Goal: Find specific page/section: Find specific page/section

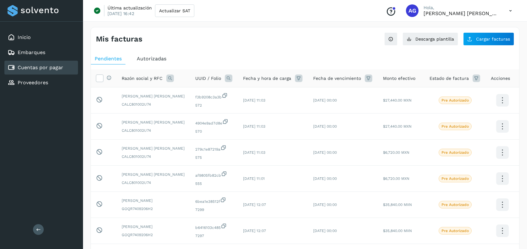
scroll to position [103, 0]
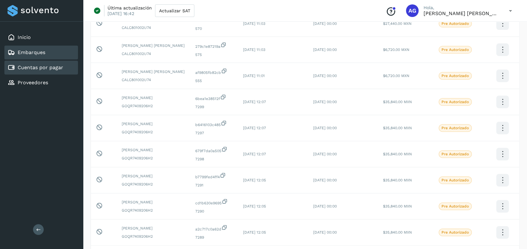
click at [43, 52] on link "Embarques" at bounding box center [32, 52] width 28 height 6
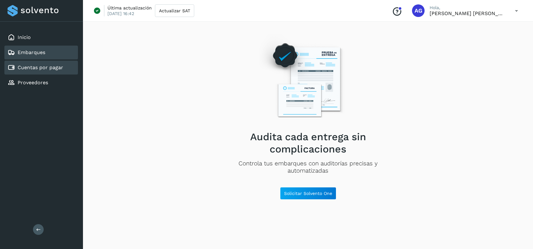
click at [47, 66] on link "Cuentas por pagar" at bounding box center [41, 67] width 46 height 6
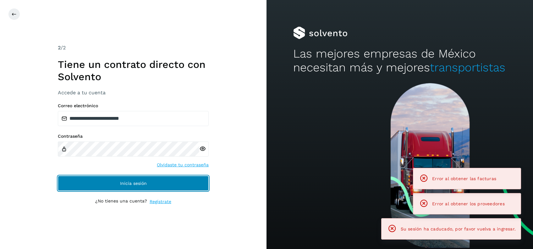
click at [173, 187] on button "Inicia sesión" at bounding box center [133, 183] width 151 height 15
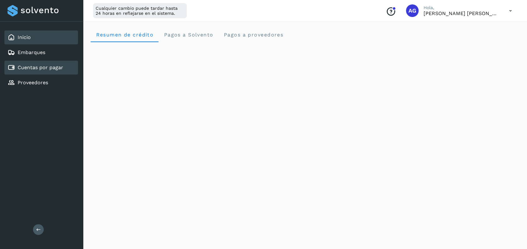
click at [56, 66] on link "Cuentas por pagar" at bounding box center [41, 67] width 46 height 6
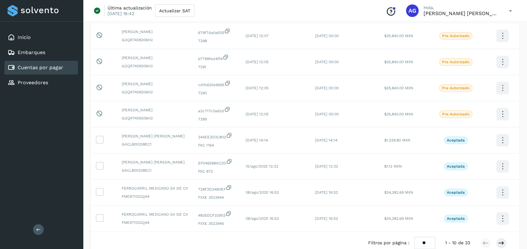
scroll to position [128, 0]
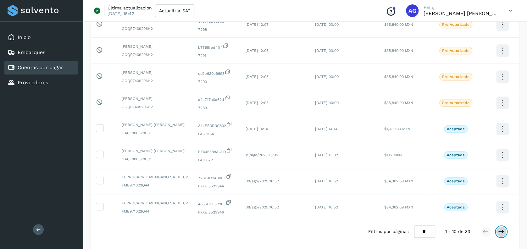
click at [504, 232] on button at bounding box center [501, 231] width 11 height 11
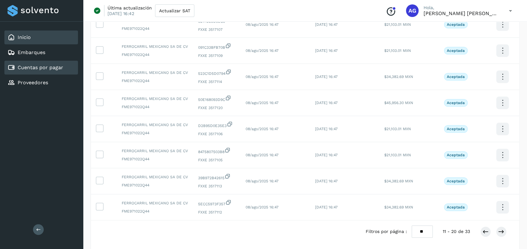
click at [32, 40] on div "Inicio" at bounding box center [41, 38] width 74 height 14
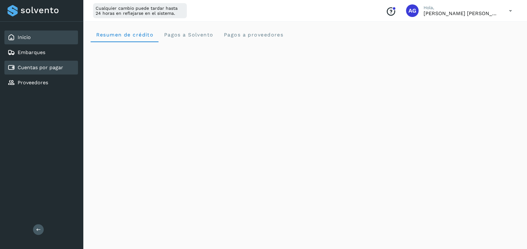
click at [68, 69] on div "Cuentas por pagar" at bounding box center [41, 68] width 74 height 14
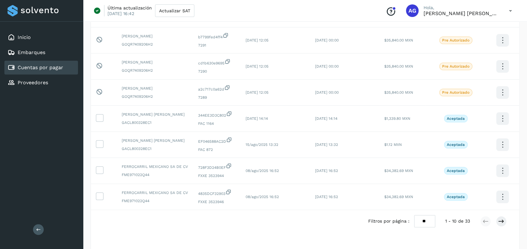
scroll to position [153, 0]
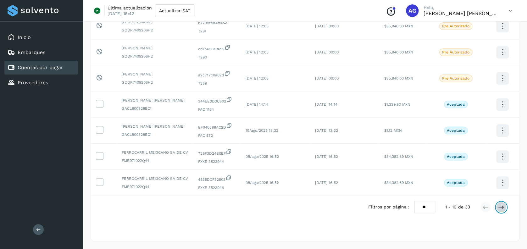
click at [503, 207] on icon at bounding box center [501, 207] width 6 height 6
